Goal: Task Accomplishment & Management: Use online tool/utility

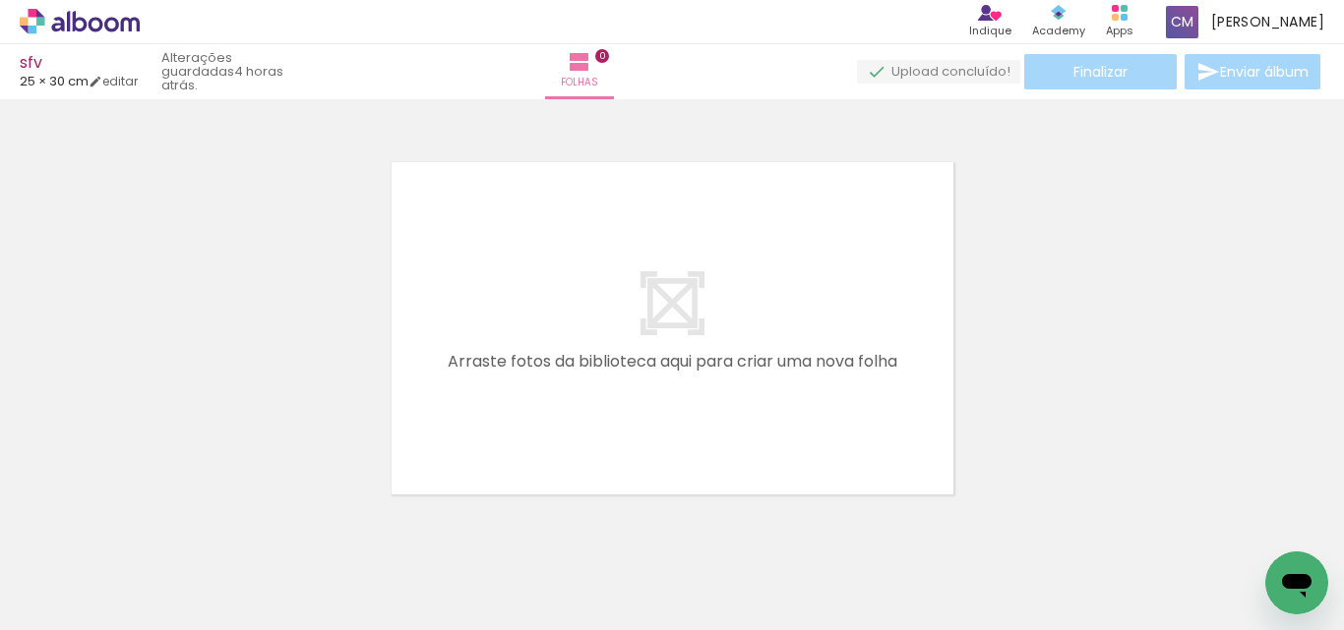
scroll to position [26, 0]
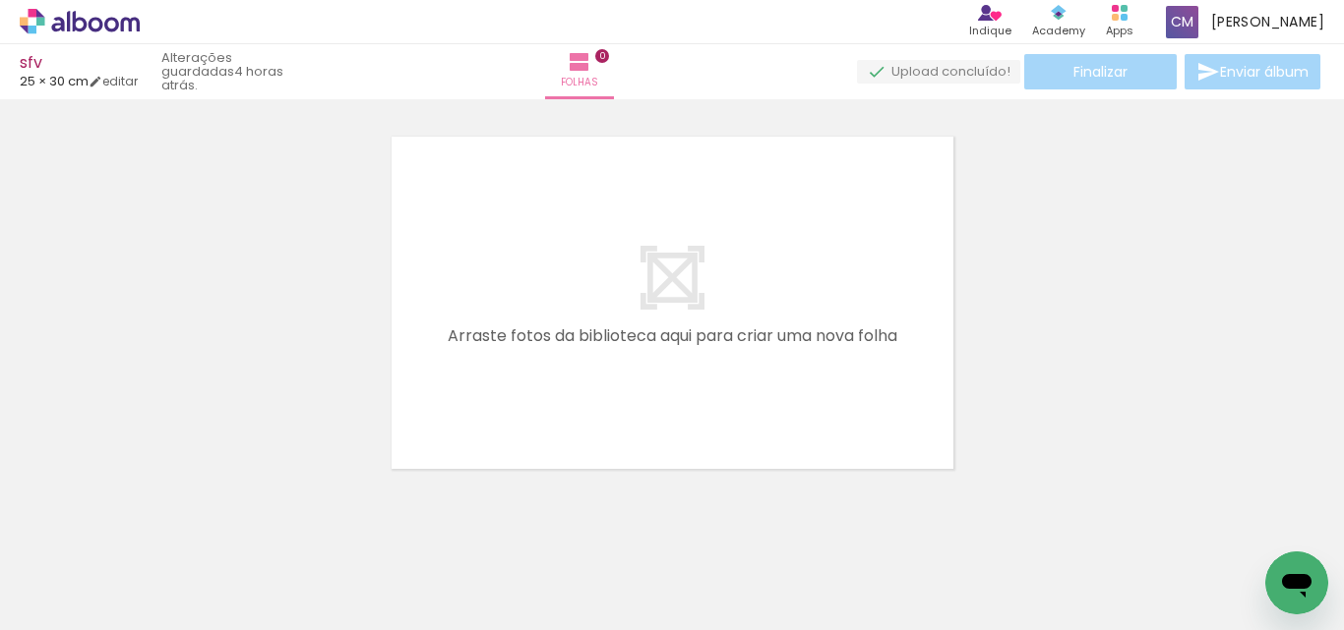
click at [67, 615] on span "Adicionar Fotos" at bounding box center [69, 604] width 59 height 22
click at [0, 0] on input "file" at bounding box center [0, 0] width 0 height 0
click at [85, 595] on span "Adicionar Fotos" at bounding box center [69, 604] width 59 height 22
click at [0, 0] on input "file" at bounding box center [0, 0] width 0 height 0
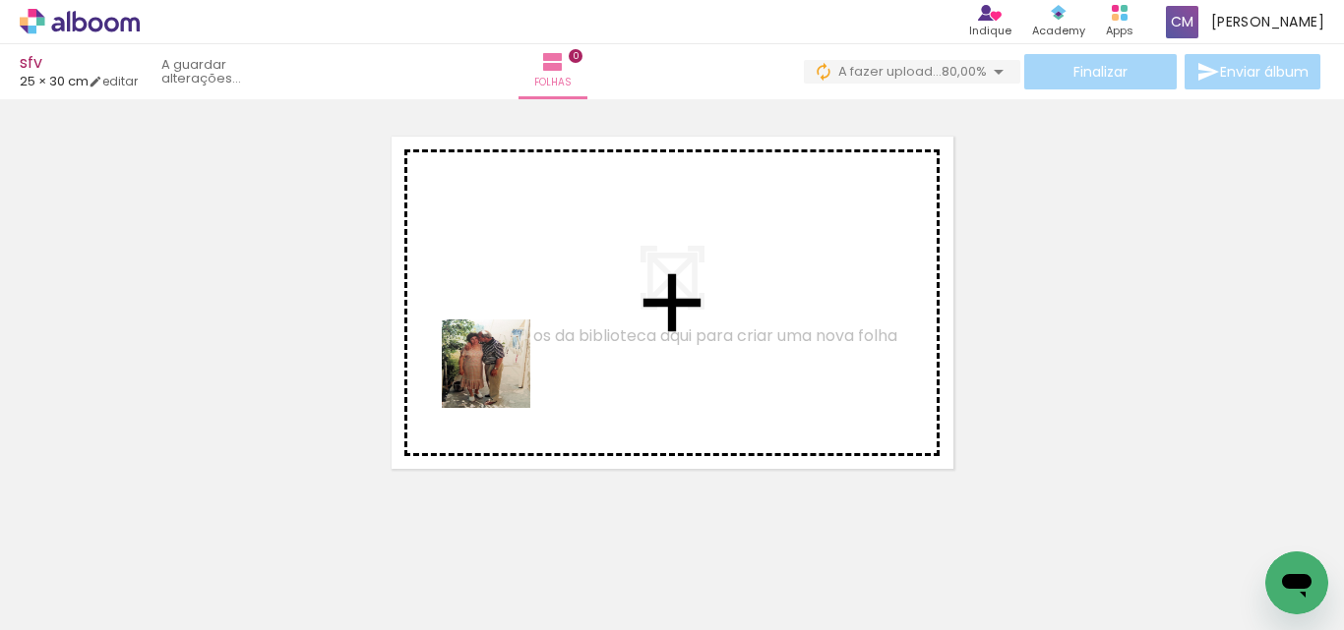
drag, startPoint x: 202, startPoint y: 560, endPoint x: 532, endPoint y: 357, distance: 387.6
click at [532, 357] on quentale-workspace at bounding box center [672, 315] width 1344 height 630
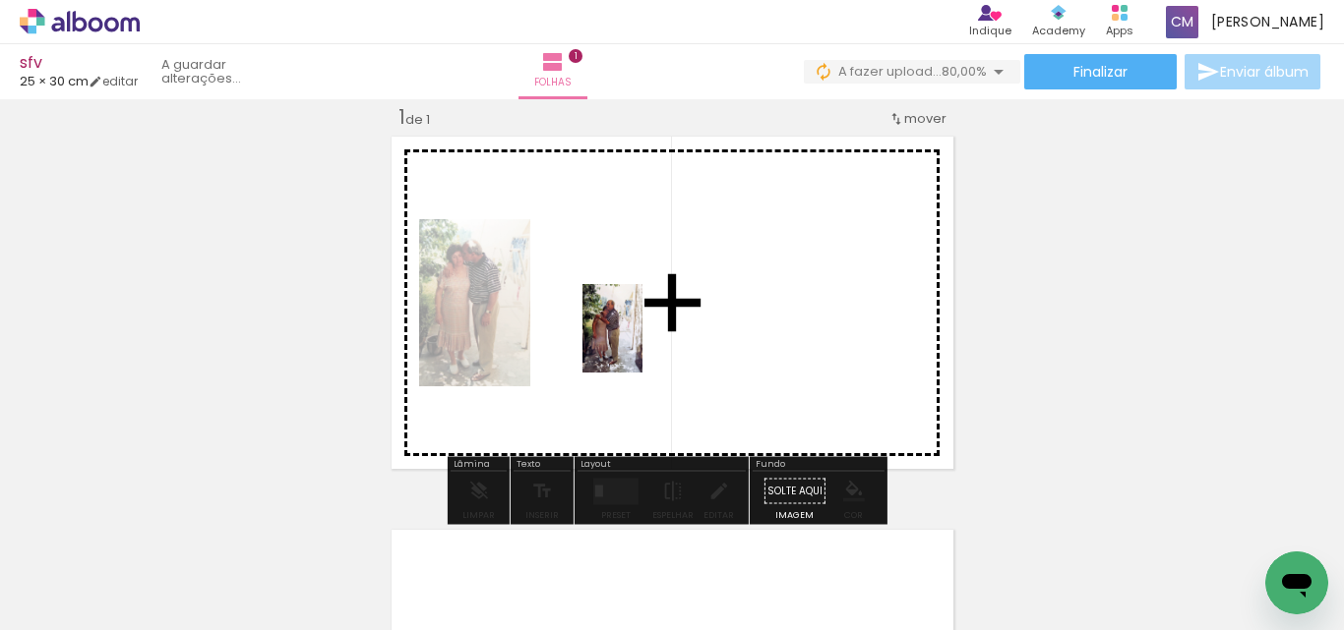
drag, startPoint x: 318, startPoint y: 580, endPoint x: 645, endPoint y: 335, distance: 409.0
click at [644, 339] on quentale-workspace at bounding box center [672, 315] width 1344 height 630
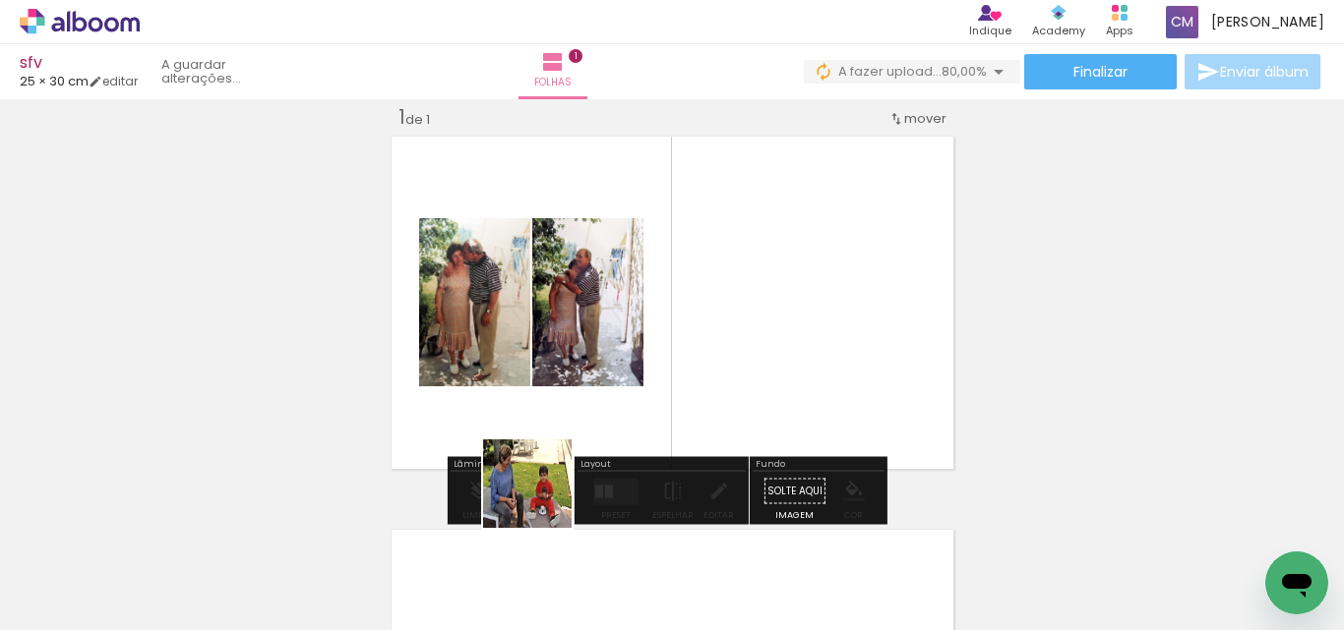
drag, startPoint x: 459, startPoint y: 568, endPoint x: 571, endPoint y: 437, distance: 172.3
click at [571, 437] on quentale-workspace at bounding box center [672, 315] width 1344 height 630
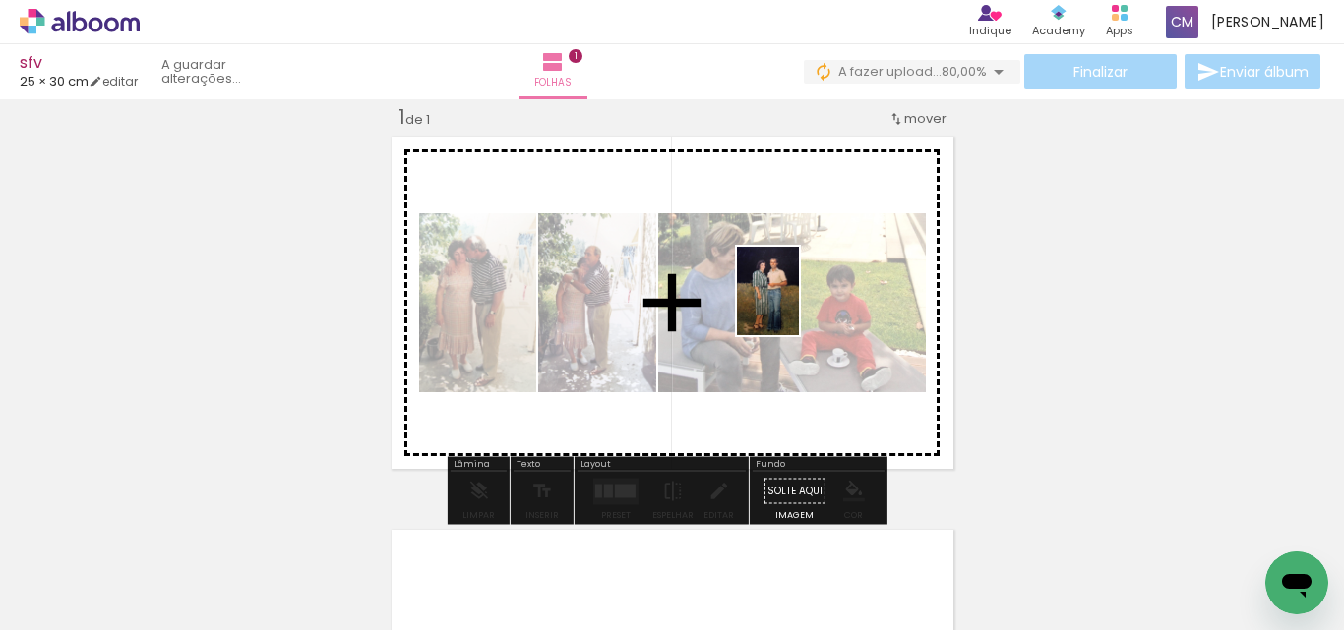
drag, startPoint x: 548, startPoint y: 580, endPoint x: 782, endPoint y: 331, distance: 341.6
click at [796, 305] on quentale-workspace at bounding box center [672, 315] width 1344 height 630
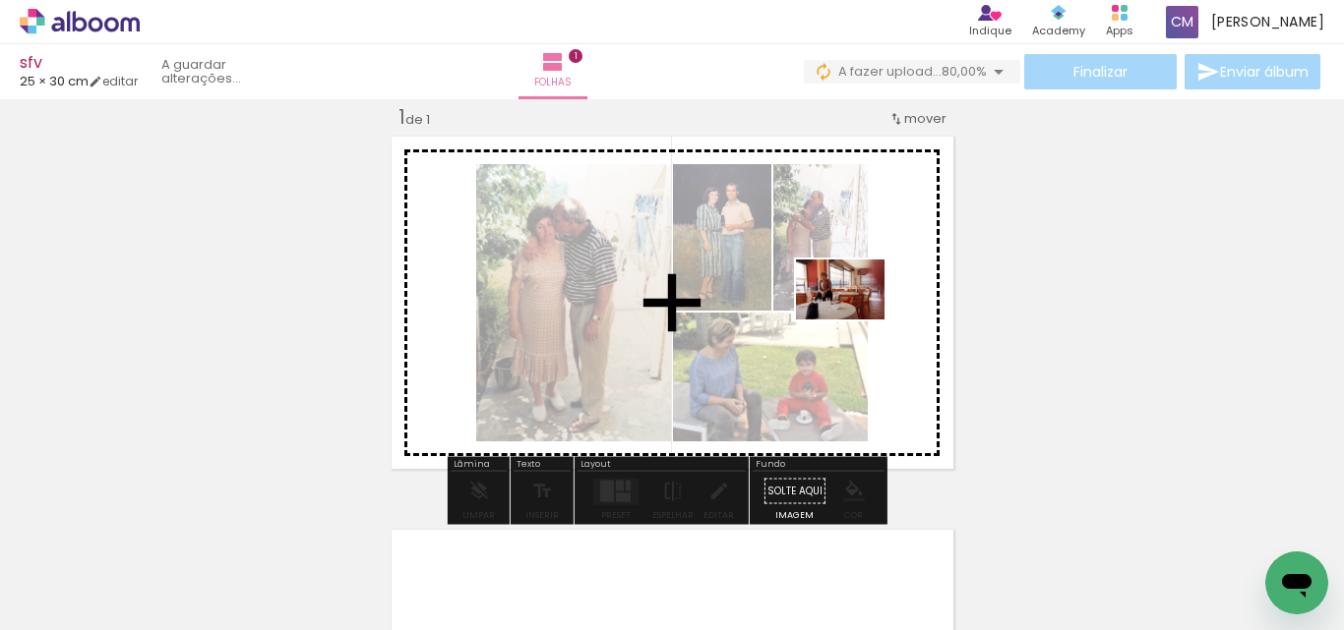
drag, startPoint x: 644, startPoint y: 579, endPoint x: 855, endPoint y: 319, distance: 335.0
click at [855, 319] on quentale-workspace at bounding box center [672, 315] width 1344 height 630
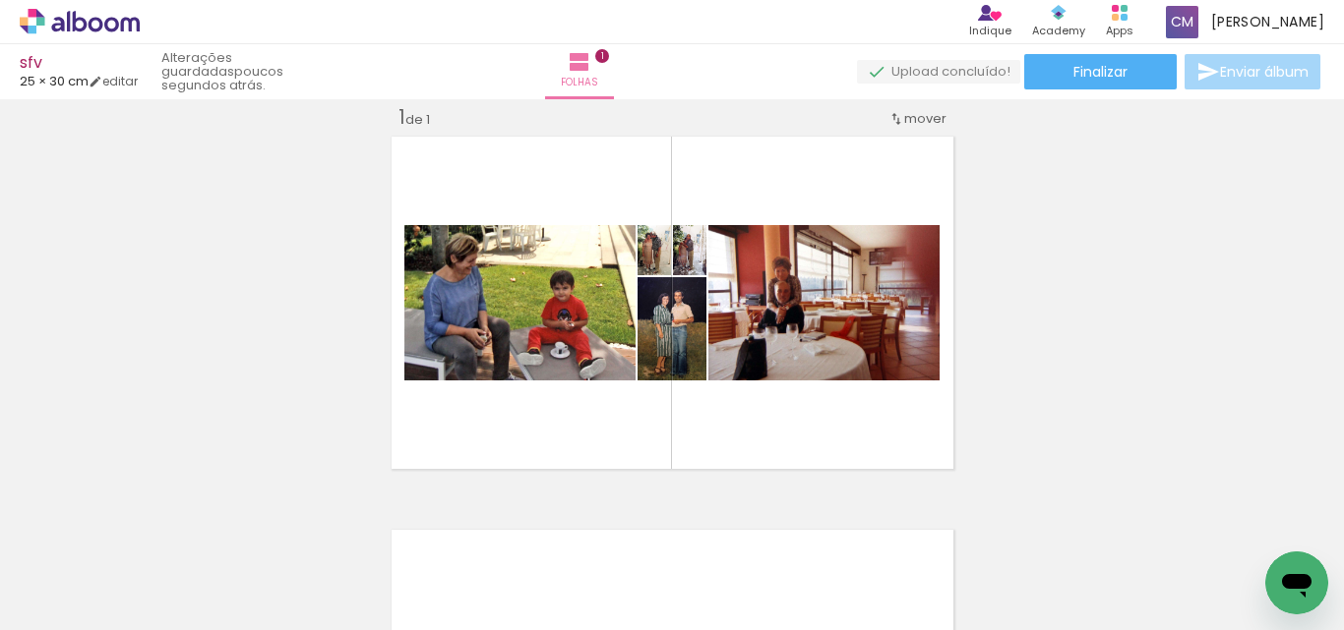
click at [81, 611] on span "Adicionar Fotos" at bounding box center [69, 604] width 59 height 22
click at [0, 0] on input "file" at bounding box center [0, 0] width 0 height 0
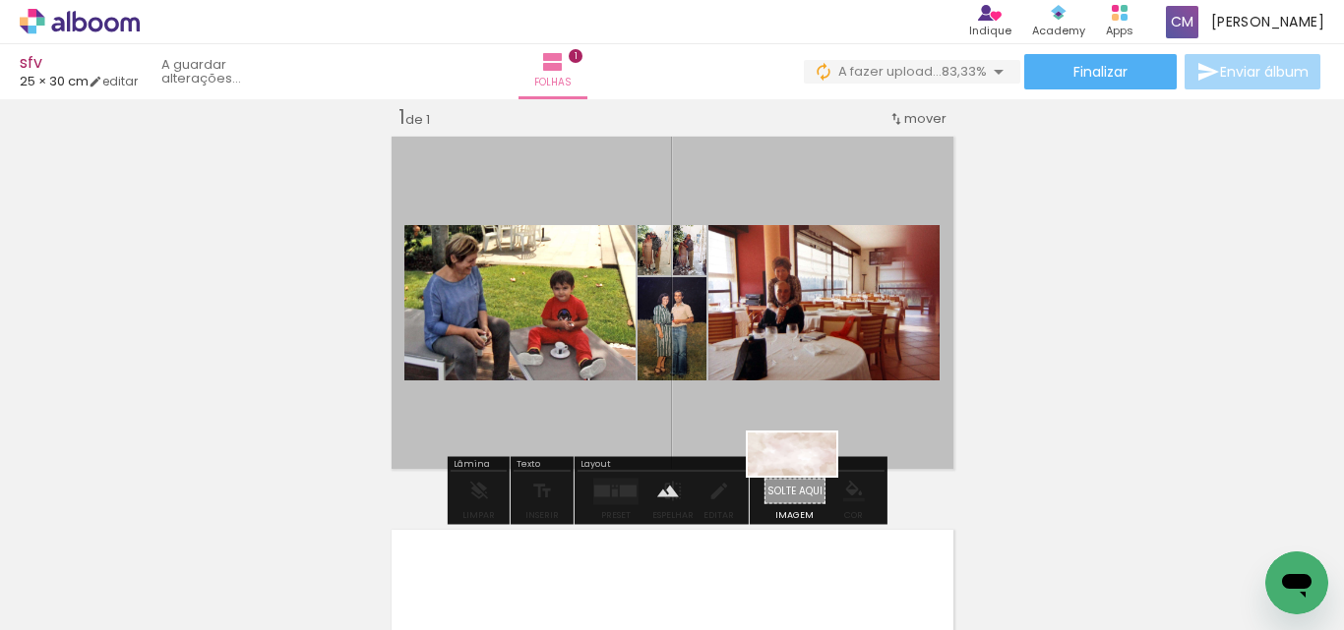
drag, startPoint x: 766, startPoint y: 574, endPoint x: 807, endPoint y: 492, distance: 91.9
click at [807, 492] on quentale-workspace at bounding box center [672, 315] width 1344 height 630
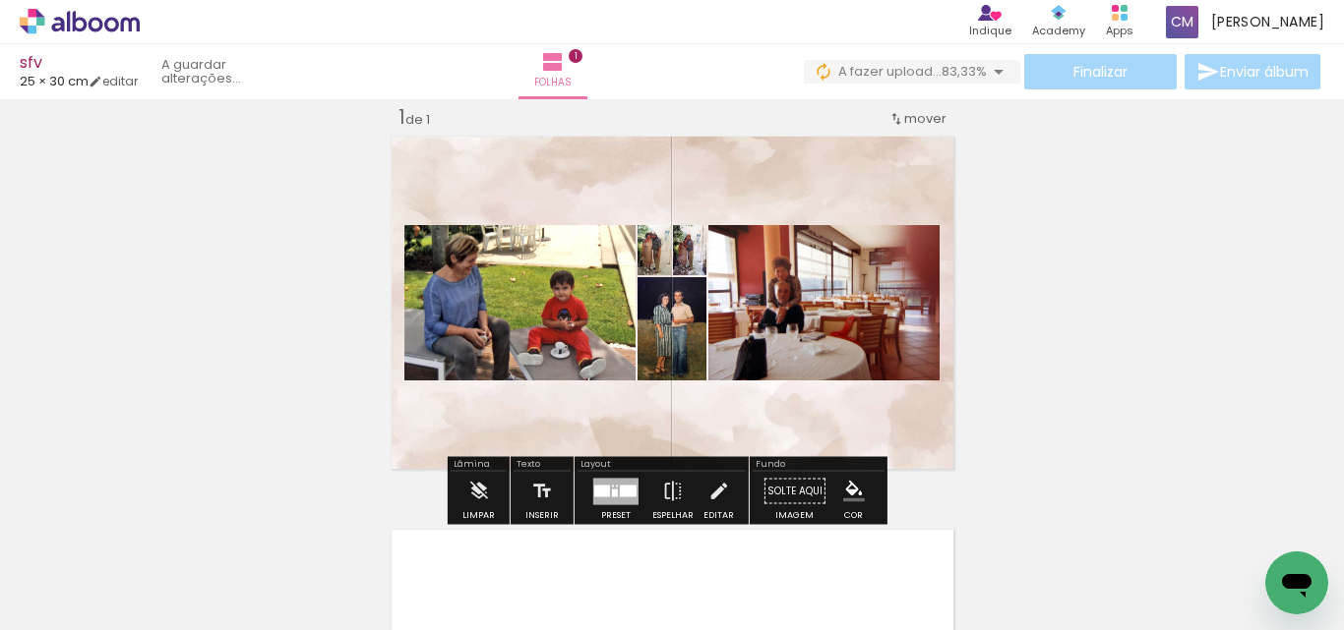
click at [626, 490] on div at bounding box center [628, 491] width 17 height 12
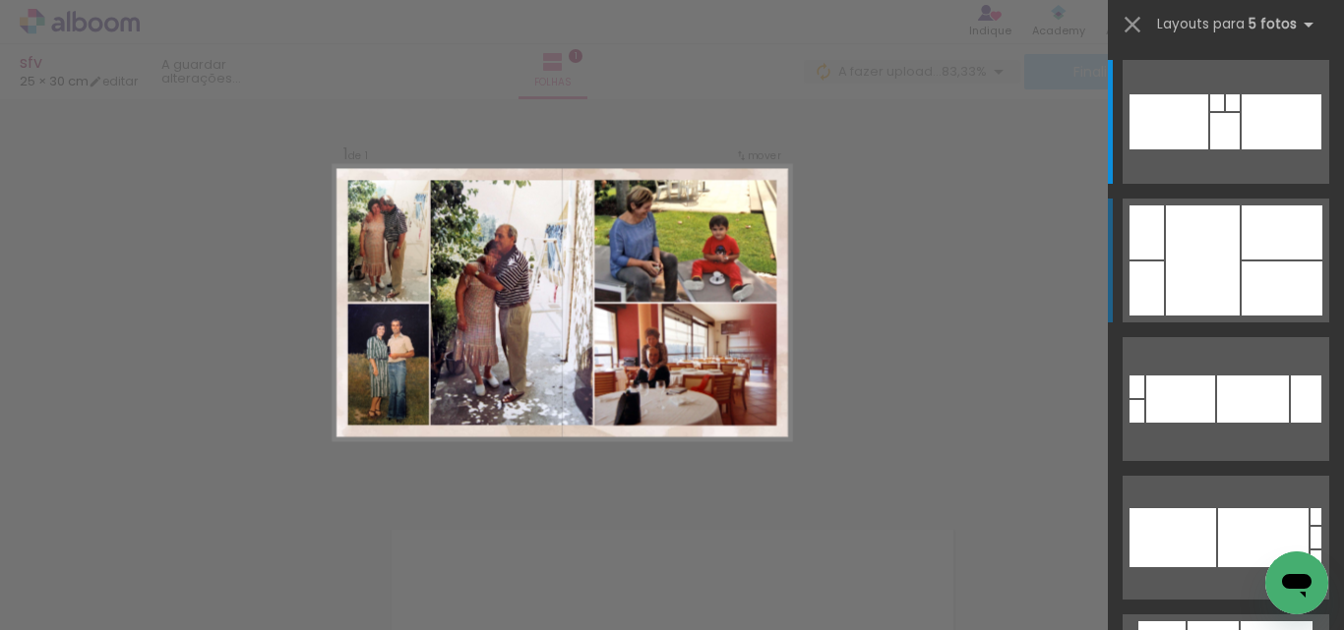
click at [1250, 290] on div at bounding box center [1281, 289] width 81 height 54
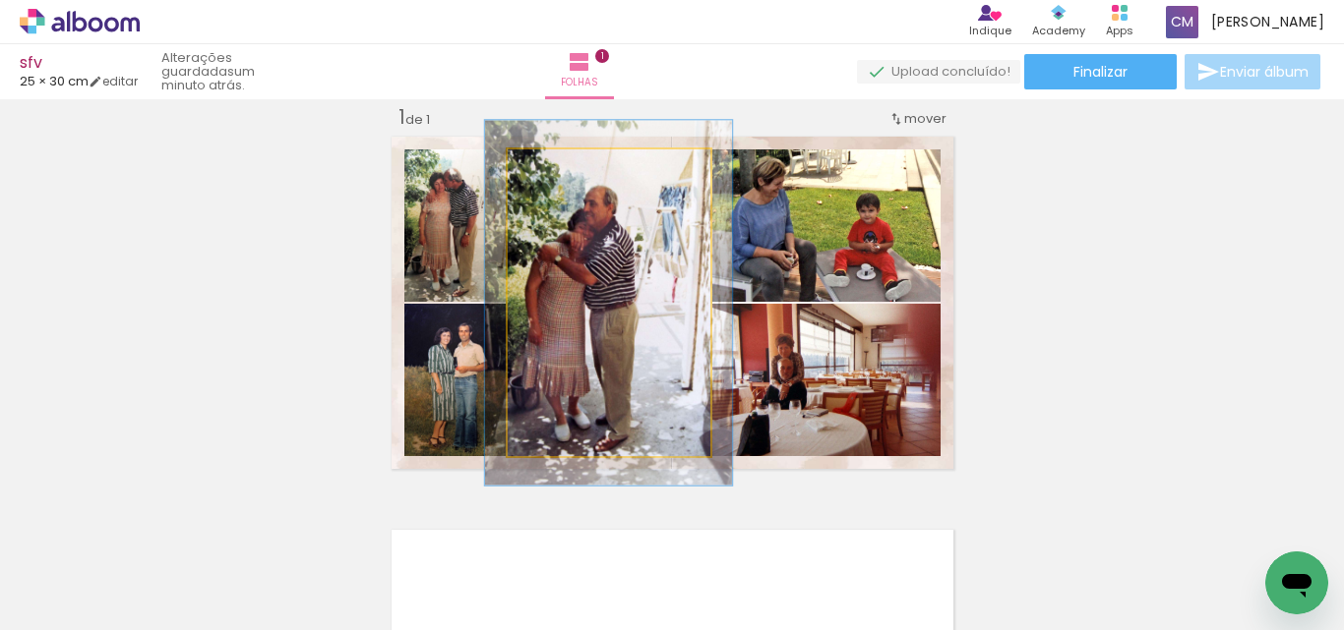
drag, startPoint x: 549, startPoint y: 170, endPoint x: 562, endPoint y: 174, distance: 13.4
click at [562, 174] on div at bounding box center [567, 170] width 18 height 18
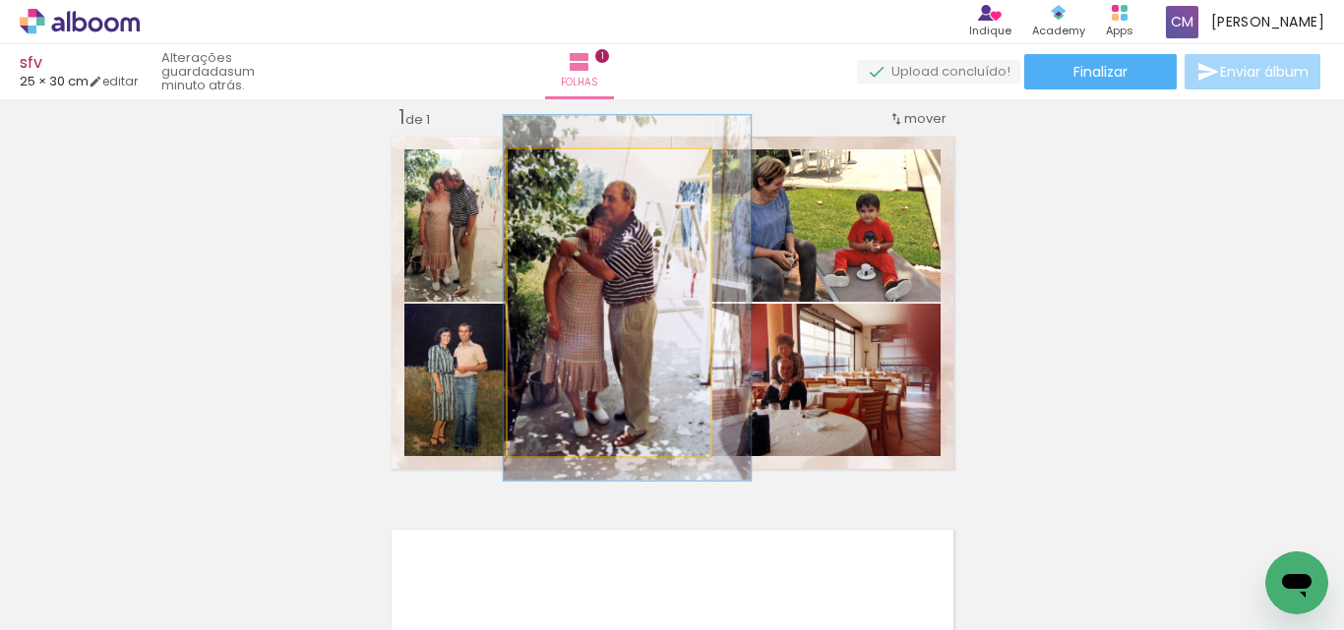
drag, startPoint x: 567, startPoint y: 303, endPoint x: 585, endPoint y: 298, distance: 19.3
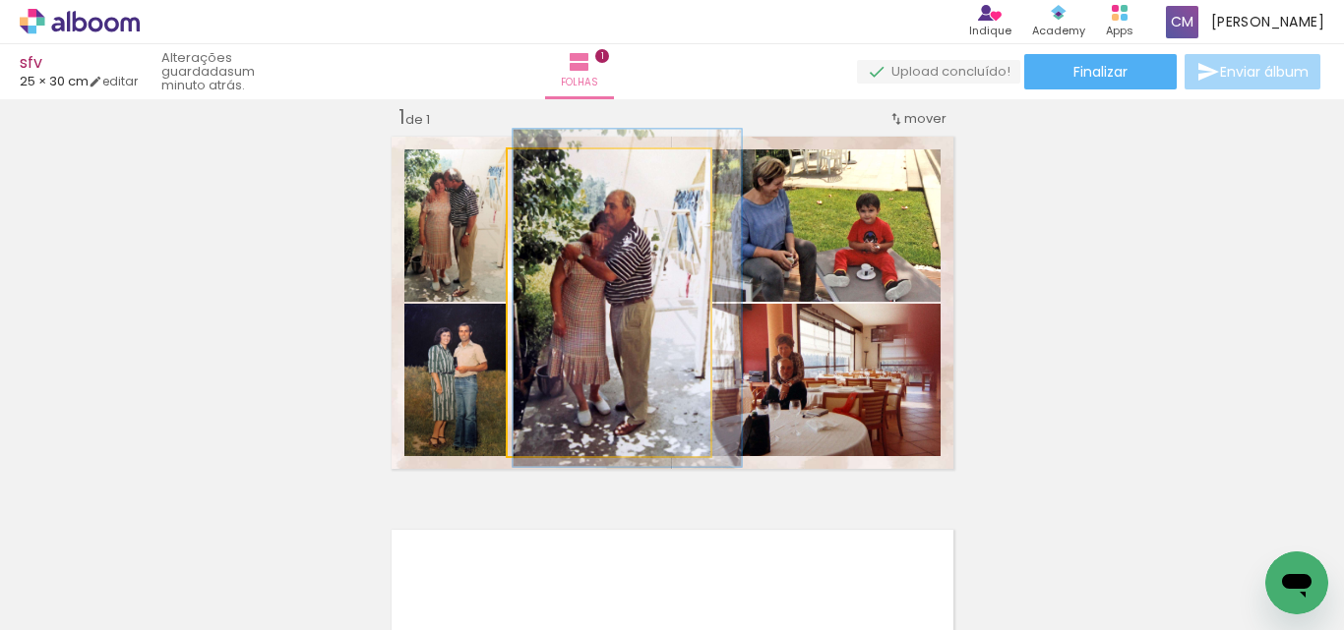
click at [552, 178] on div at bounding box center [561, 170] width 18 height 18
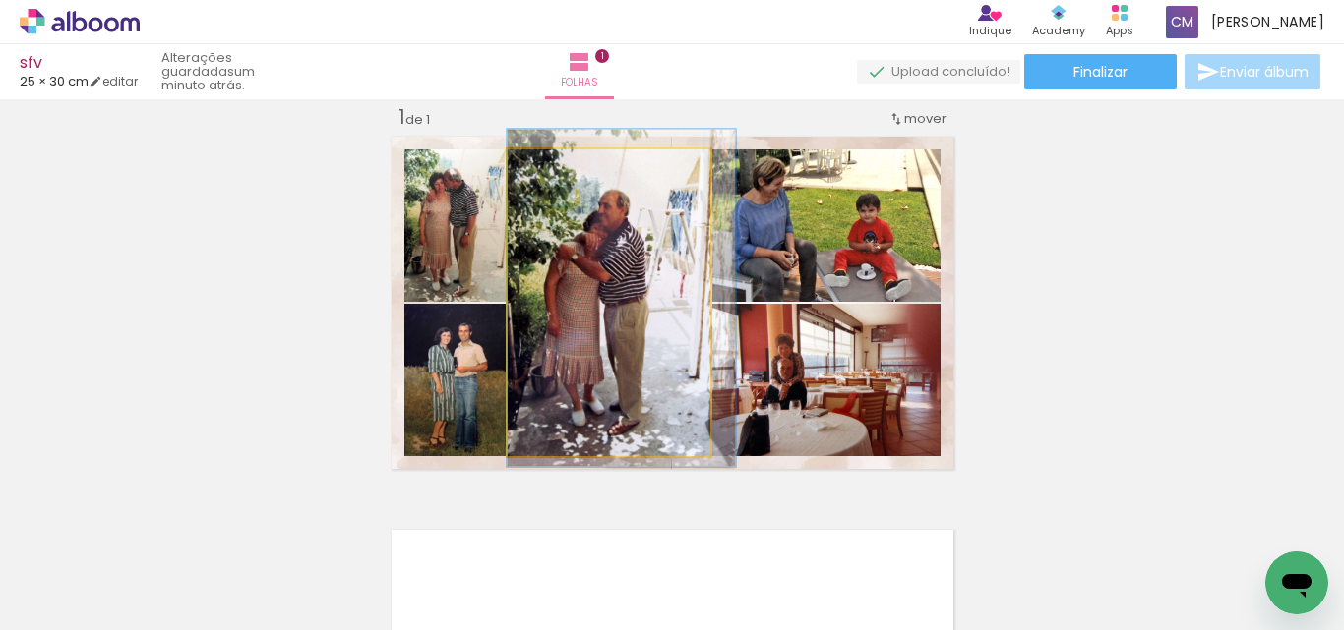
drag, startPoint x: 584, startPoint y: 273, endPoint x: 608, endPoint y: 278, distance: 24.1
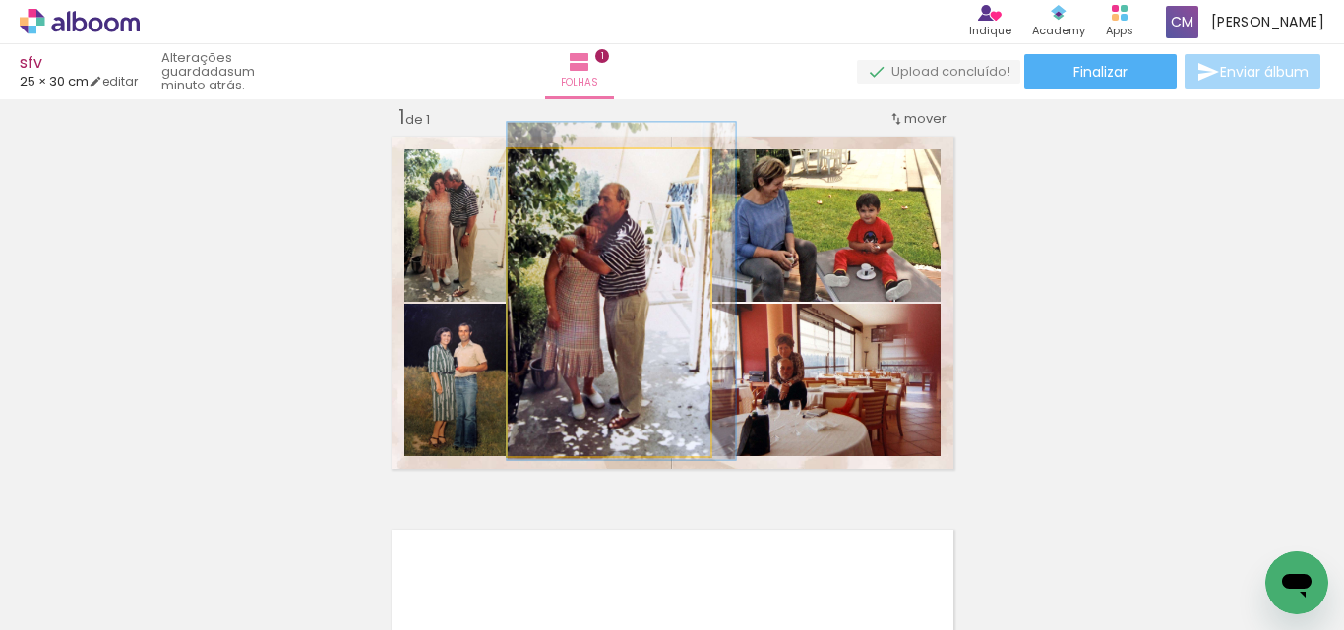
drag, startPoint x: 562, startPoint y: 282, endPoint x: 588, endPoint y: 270, distance: 29.1
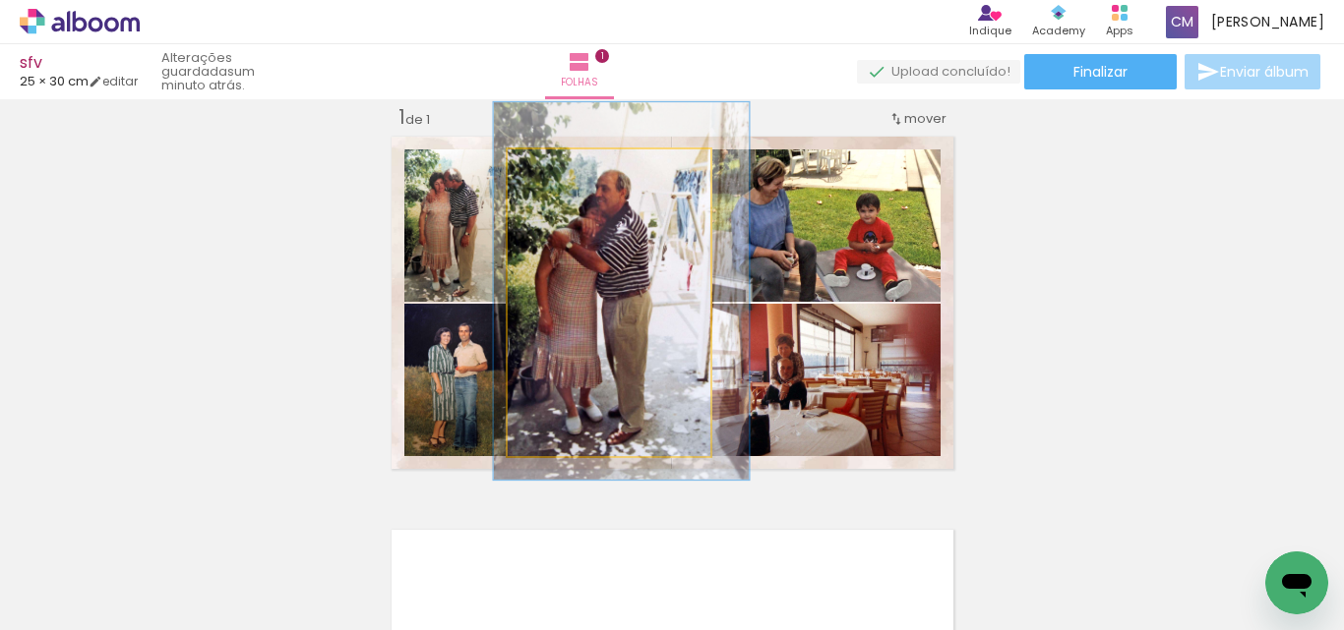
drag, startPoint x: 546, startPoint y: 172, endPoint x: 556, endPoint y: 174, distance: 10.0
click at [556, 174] on div at bounding box center [570, 169] width 31 height 31
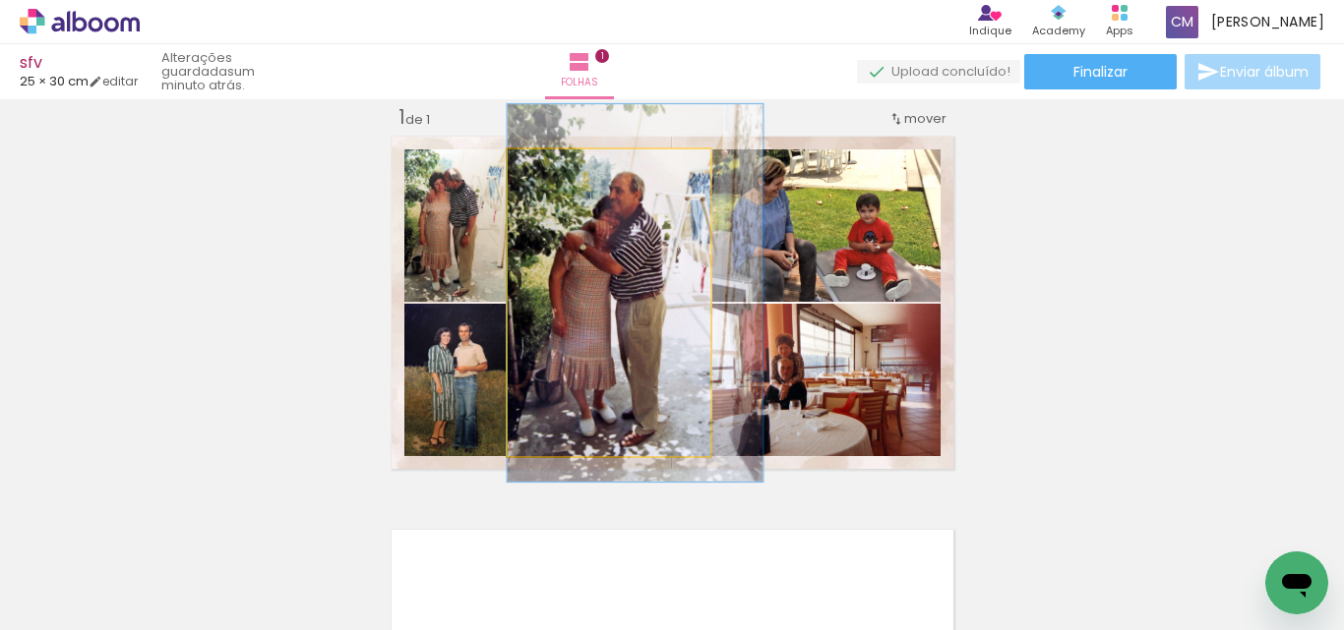
drag, startPoint x: 553, startPoint y: 236, endPoint x: 574, endPoint y: 238, distance: 21.7
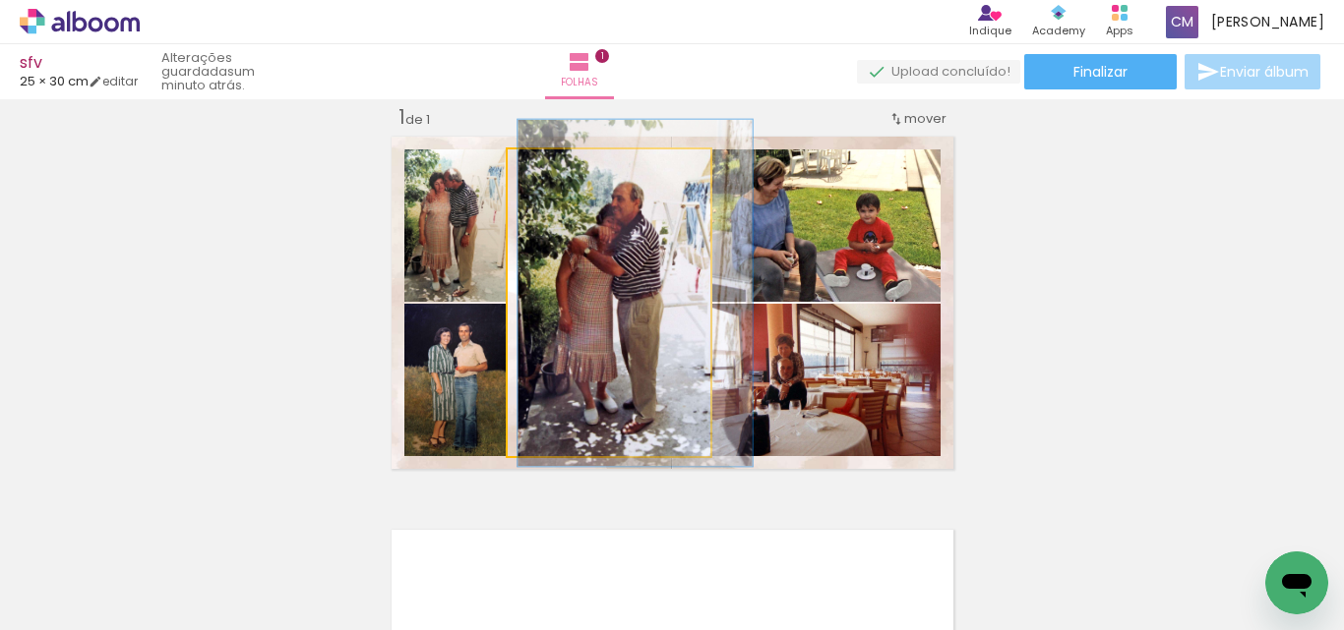
type paper-slider "113"
click at [556, 175] on div at bounding box center [564, 170] width 18 height 18
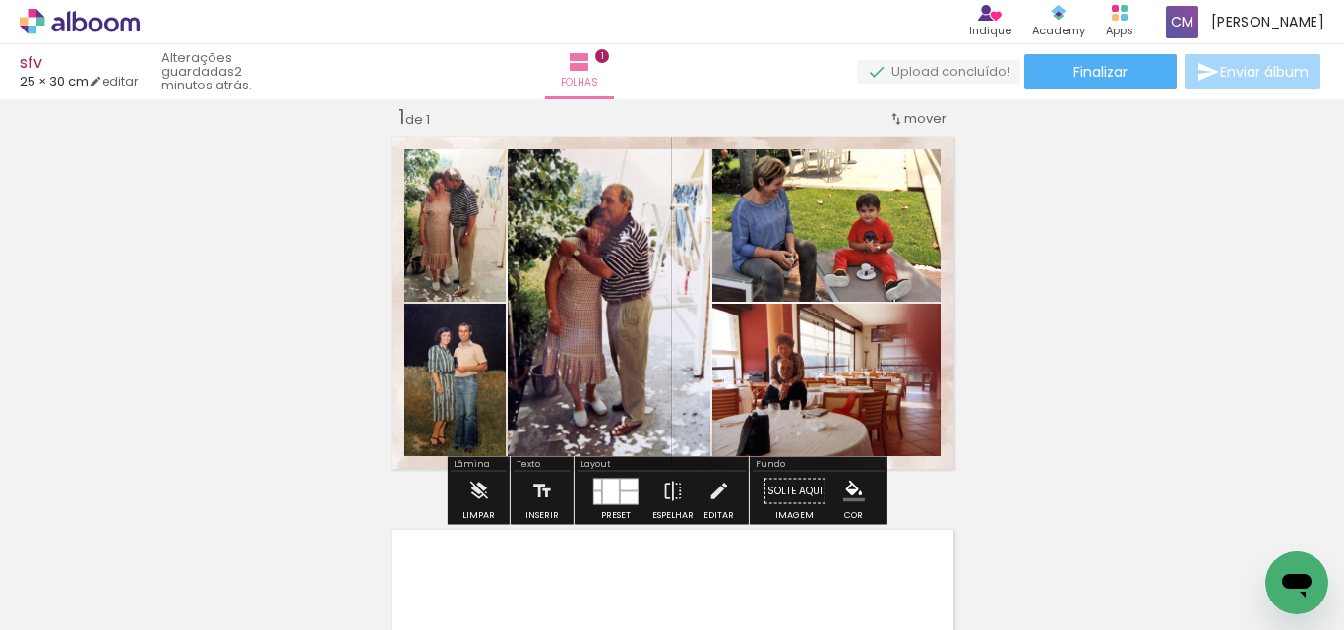
click at [912, 211] on paper-item at bounding box center [911, 216] width 35 height 14
click at [911, 291] on iron-icon "color picker" at bounding box center [914, 295] width 24 height 19
click at [907, 126] on paper-item "#ffffff" at bounding box center [917, 126] width 20 height 20
click at [898, 367] on paper-item at bounding box center [911, 371] width 35 height 14
click at [902, 445] on iron-icon "color picker" at bounding box center [914, 450] width 24 height 19
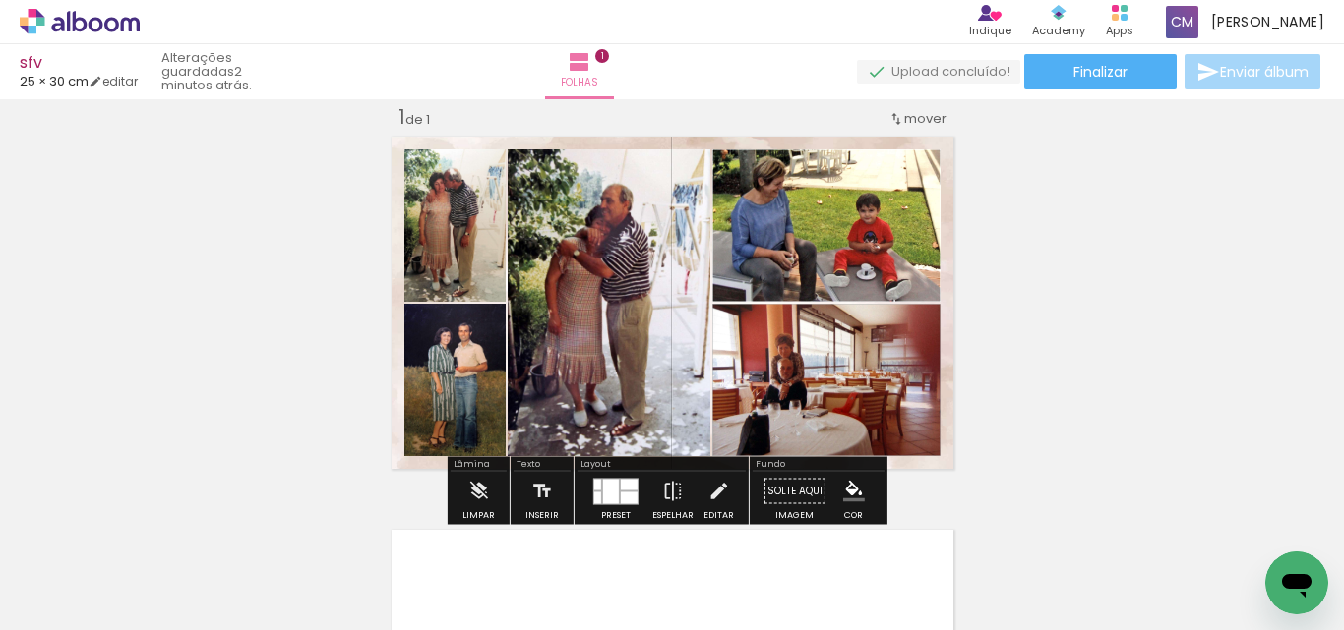
click at [919, 273] on paper-item "#ffffff" at bounding box center [917, 280] width 20 height 20
click at [522, 244] on paper-item at bounding box center [530, 247] width 35 height 14
click at [521, 328] on iron-icon "color picker" at bounding box center [533, 326] width 24 height 19
click at [533, 157] on paper-item "#ffffff" at bounding box center [543, 157] width 20 height 20
click at [451, 244] on paper-item at bounding box center [465, 247] width 35 height 14
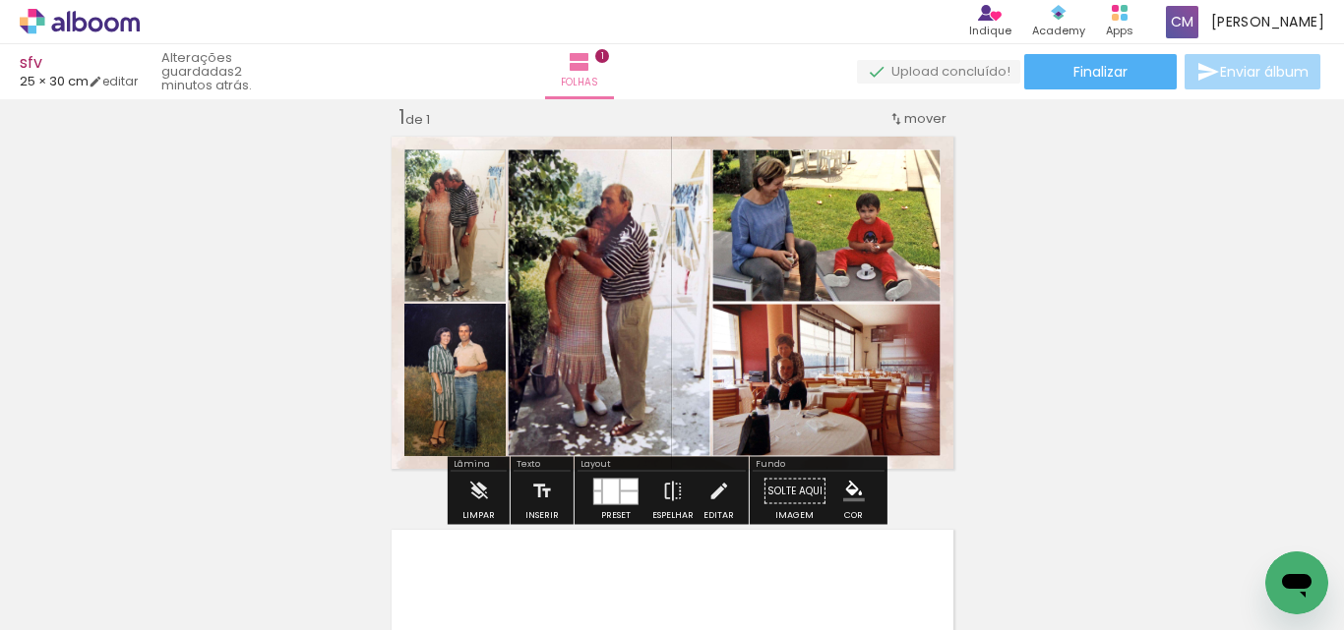
click at [456, 323] on iron-icon "color picker" at bounding box center [468, 326] width 24 height 19
click at [471, 158] on paper-item "#ffffff" at bounding box center [471, 157] width 20 height 20
click at [452, 395] on paper-item at bounding box center [465, 401] width 35 height 14
click at [456, 482] on iron-icon "color picker" at bounding box center [468, 480] width 24 height 19
click at [468, 310] on paper-item "#ffffff" at bounding box center [471, 311] width 20 height 20
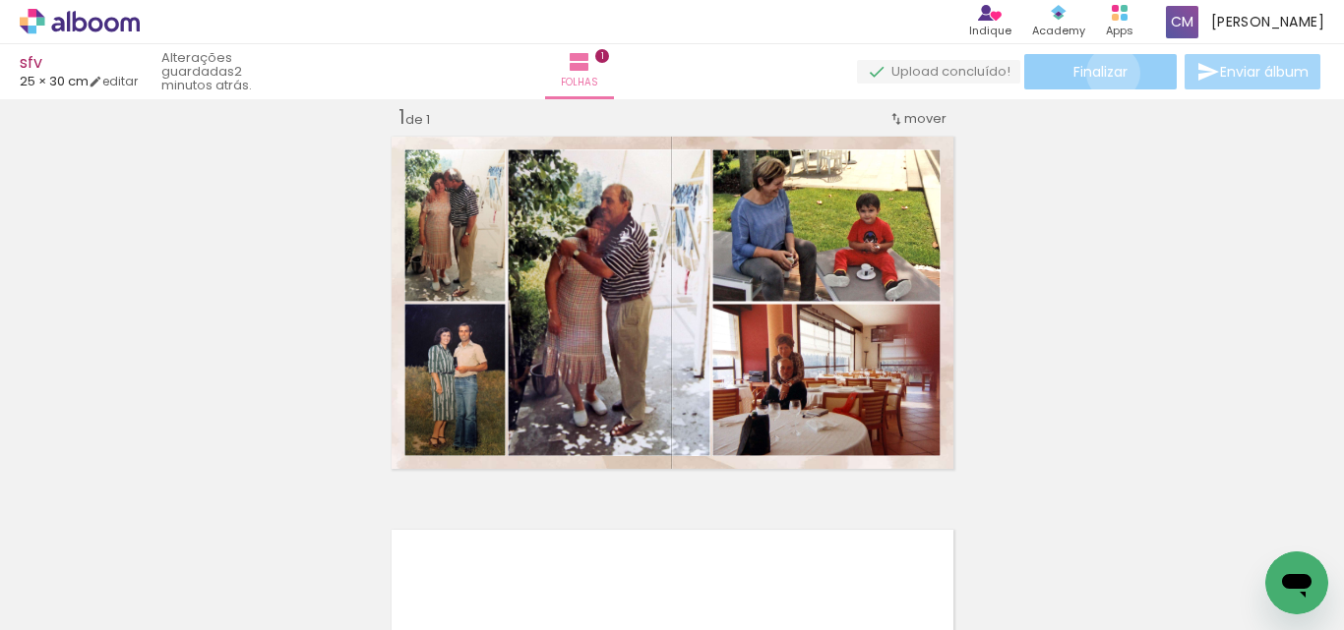
click at [1105, 73] on span "Finalizar" at bounding box center [1100, 72] width 54 height 14
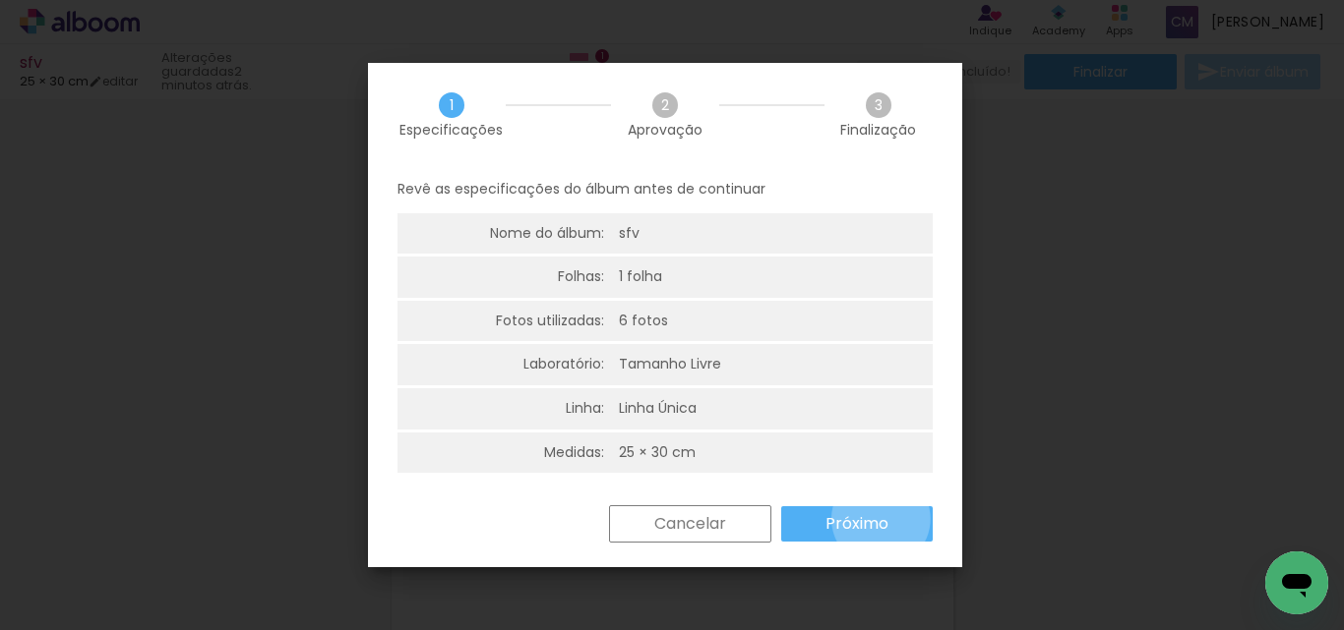
click at [0, 0] on slot "Próximo" at bounding box center [0, 0] width 0 height 0
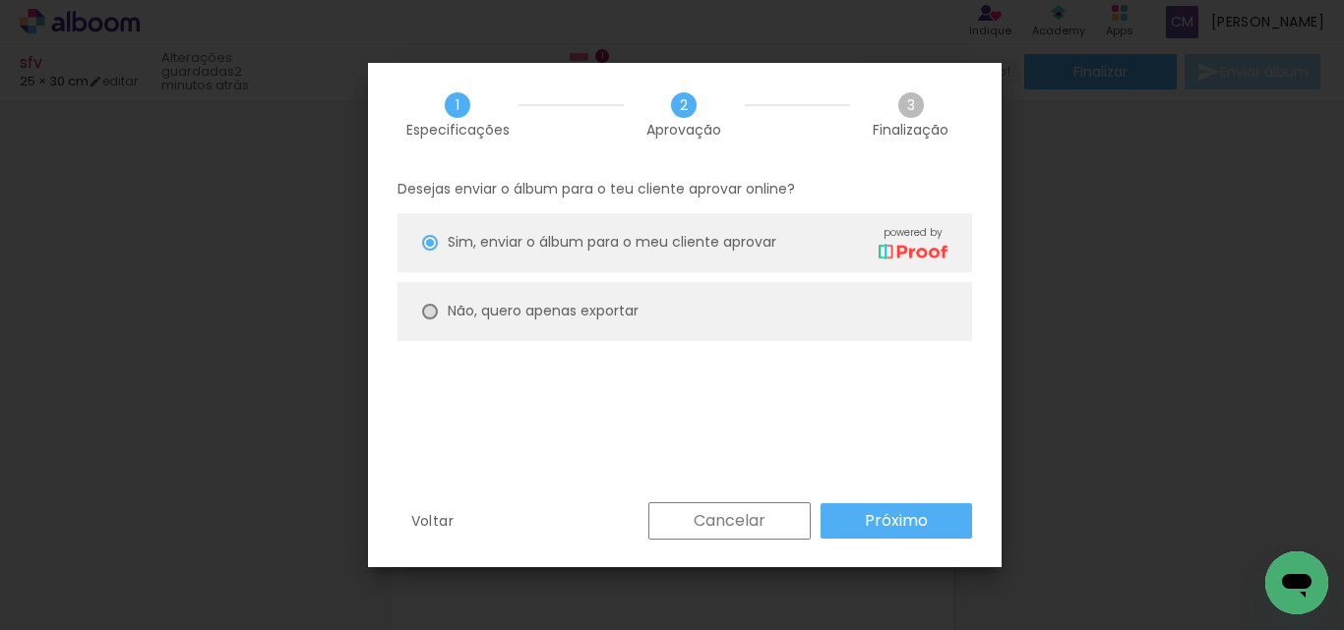
click at [429, 313] on div at bounding box center [430, 312] width 16 height 16
type paper-radio-button "on"
click at [0, 0] on slot "Próximo" at bounding box center [0, 0] width 0 height 0
type input "Alta, 300 DPI"
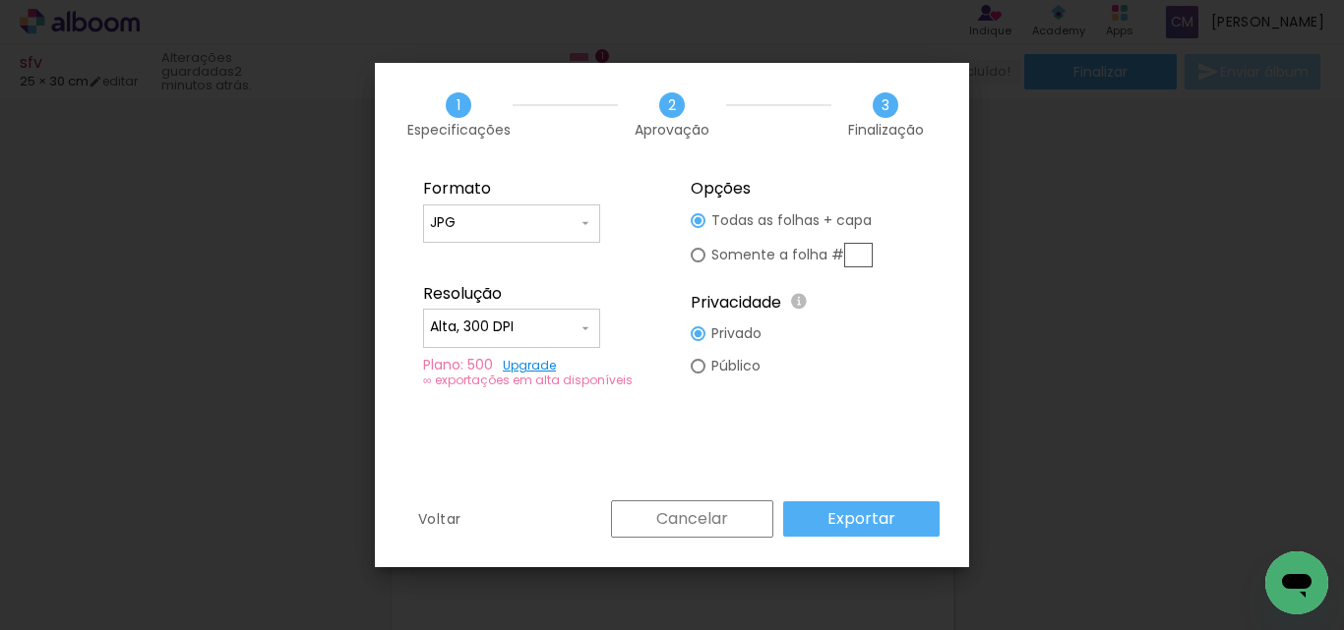
click at [919, 512] on paper-button "Exportar" at bounding box center [861, 519] width 156 height 35
